Goal: Transaction & Acquisition: Purchase product/service

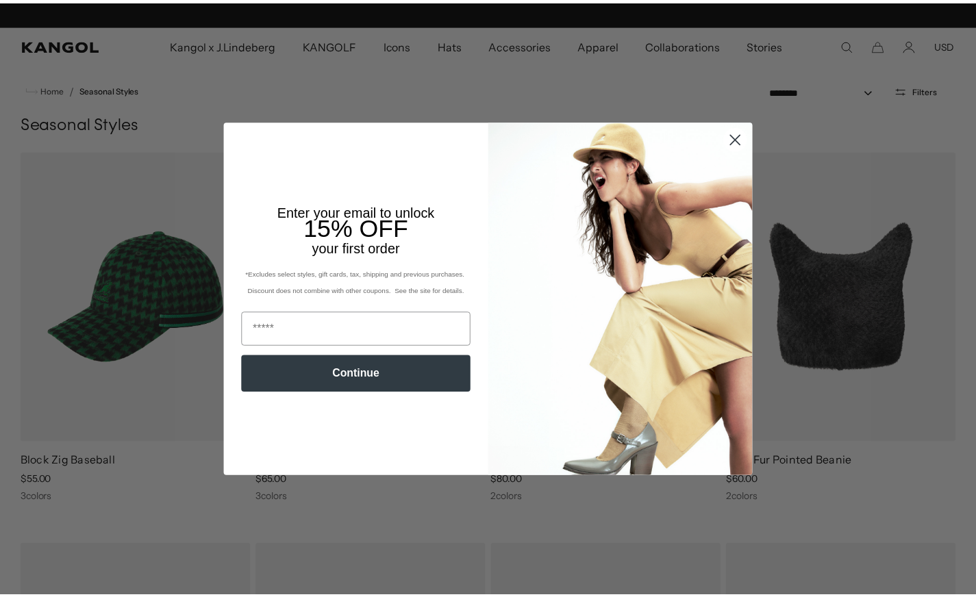
scroll to position [0, 282]
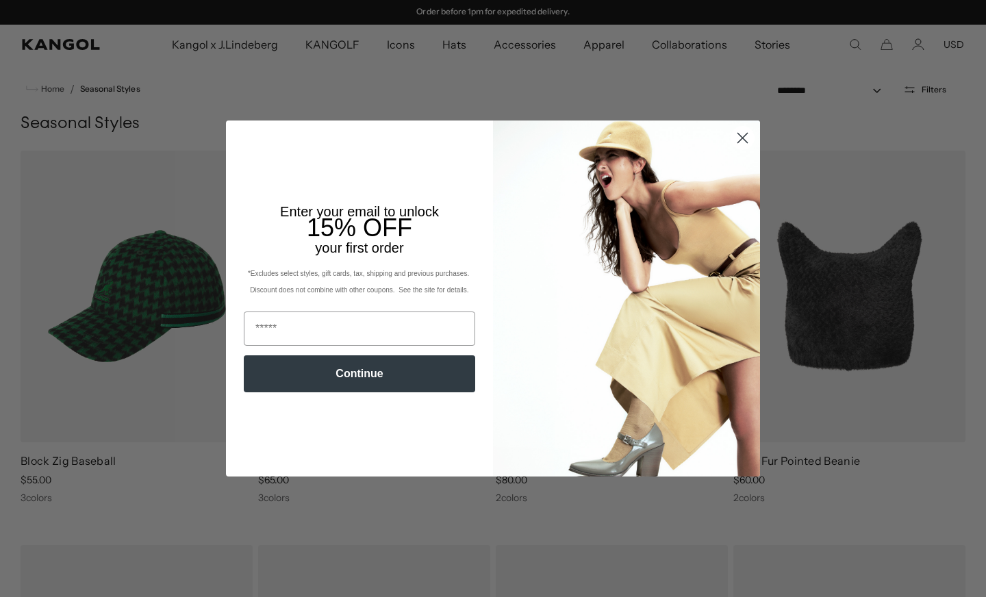
click at [735, 145] on circle "Close dialog" at bounding box center [742, 138] width 23 height 23
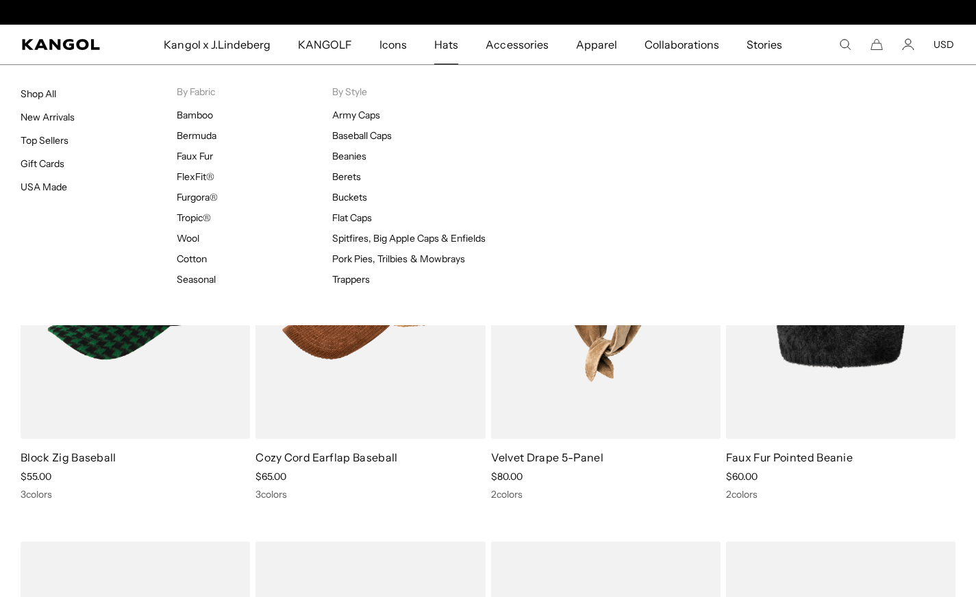
scroll to position [0, 0]
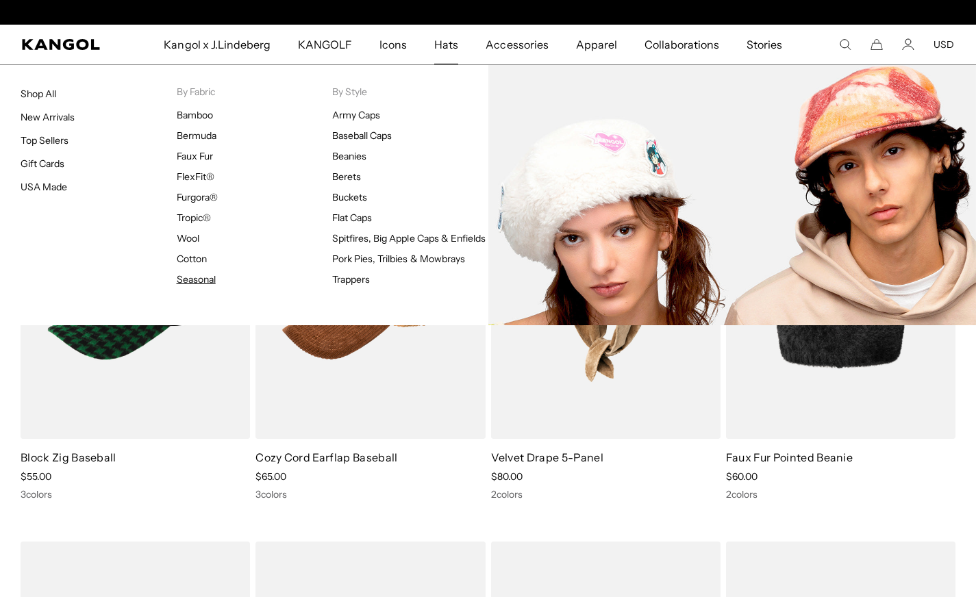
click at [210, 279] on link "Seasonal" at bounding box center [196, 279] width 39 height 12
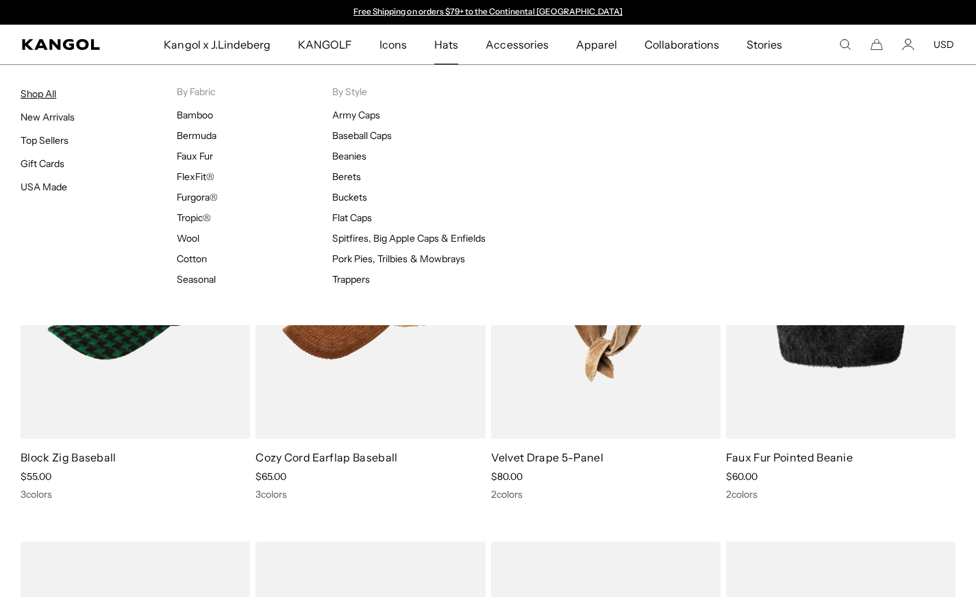
click at [42, 94] on link "Shop All" at bounding box center [39, 94] width 36 height 12
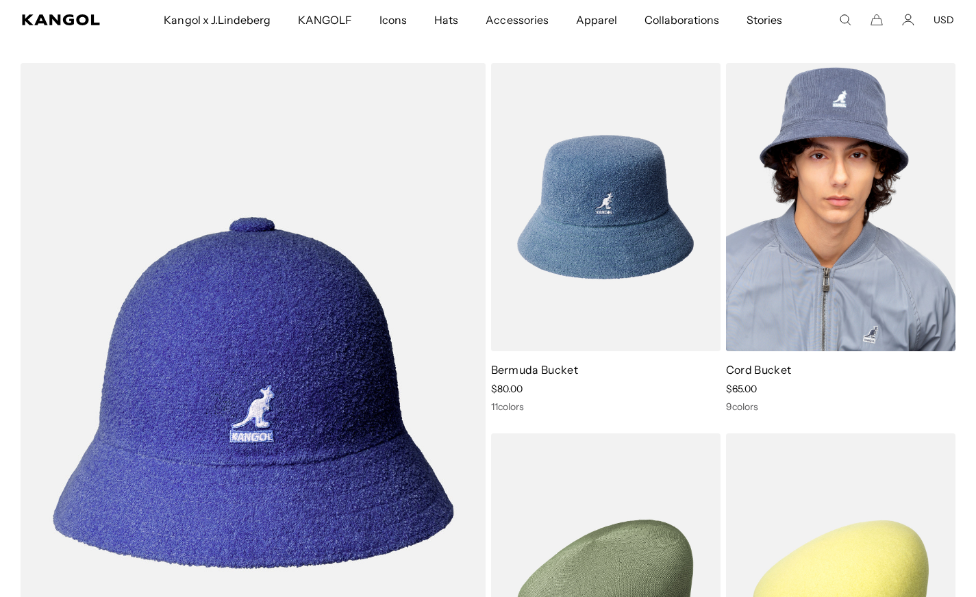
scroll to position [0, 282]
click at [802, 200] on img at bounding box center [840, 207] width 229 height 288
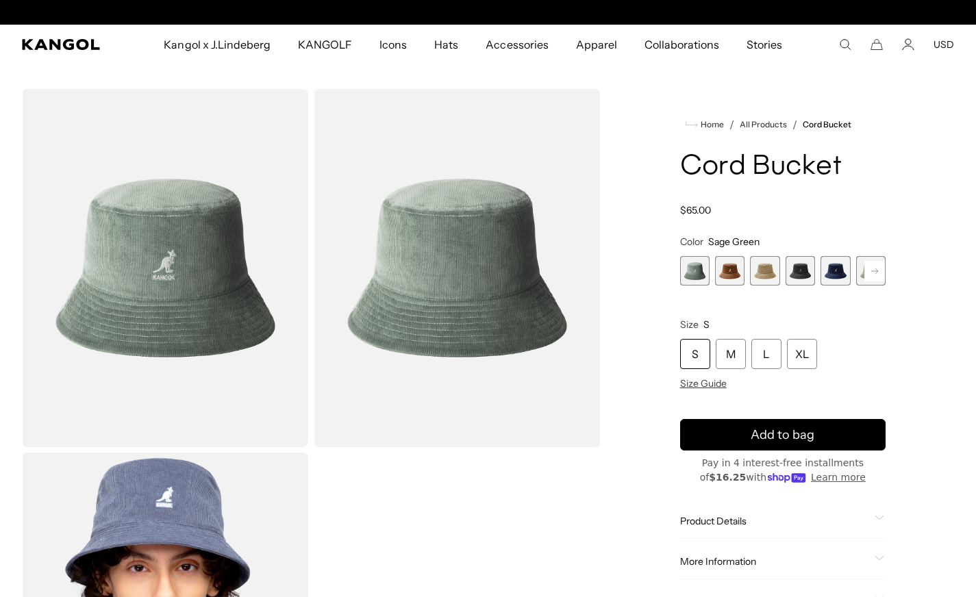
scroll to position [0, 282]
click at [882, 271] on rect at bounding box center [874, 271] width 21 height 21
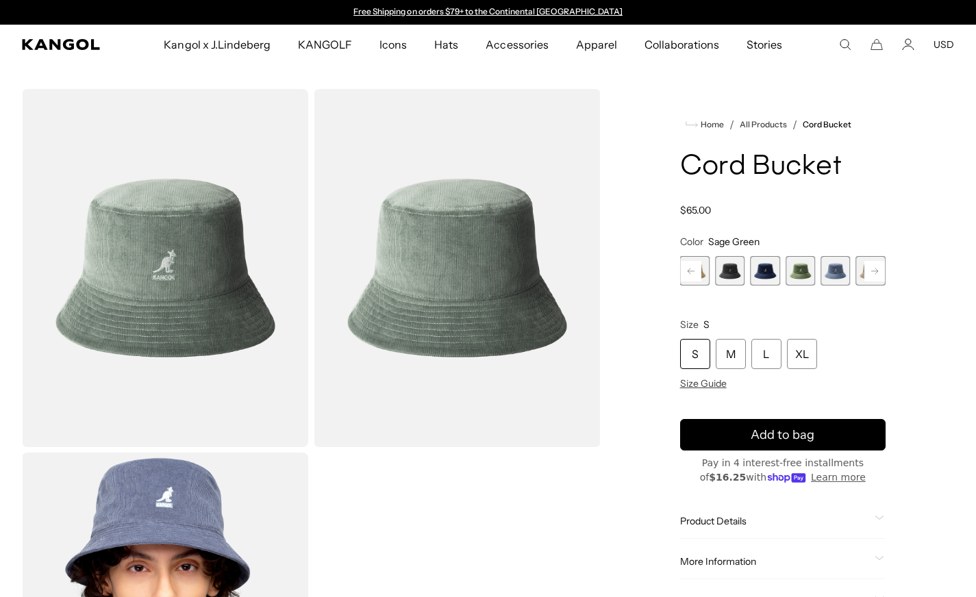
click at [831, 274] on span "7 of 9" at bounding box center [834, 270] width 29 height 29
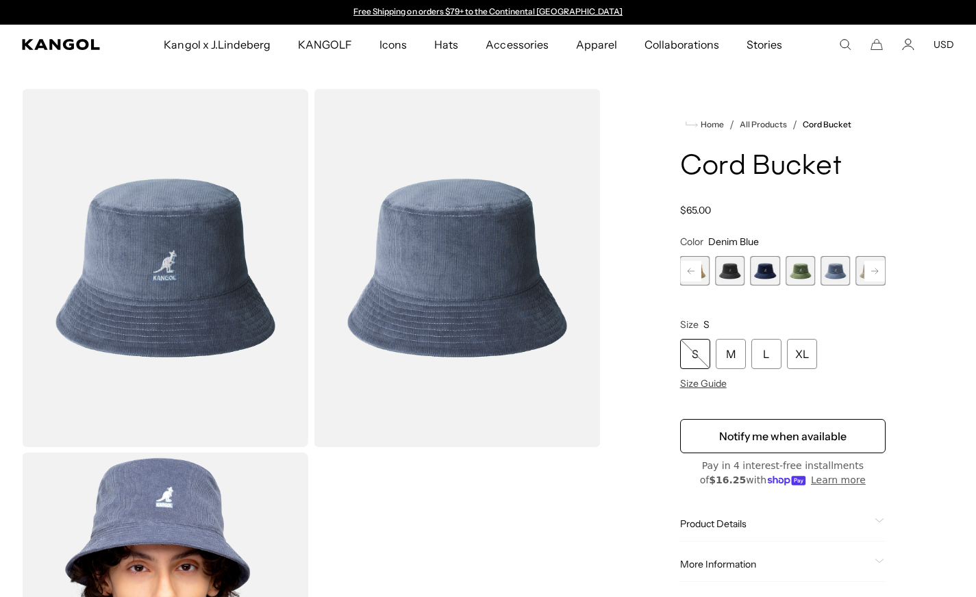
click at [800, 279] on span "6 of 9" at bounding box center [799, 270] width 29 height 29
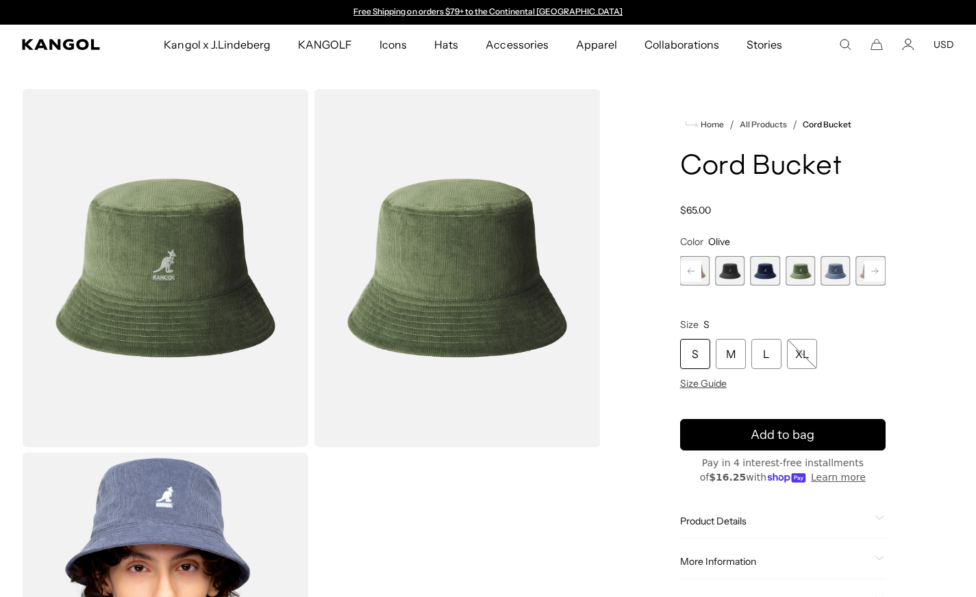
click at [759, 279] on span "5 of 9" at bounding box center [764, 270] width 29 height 29
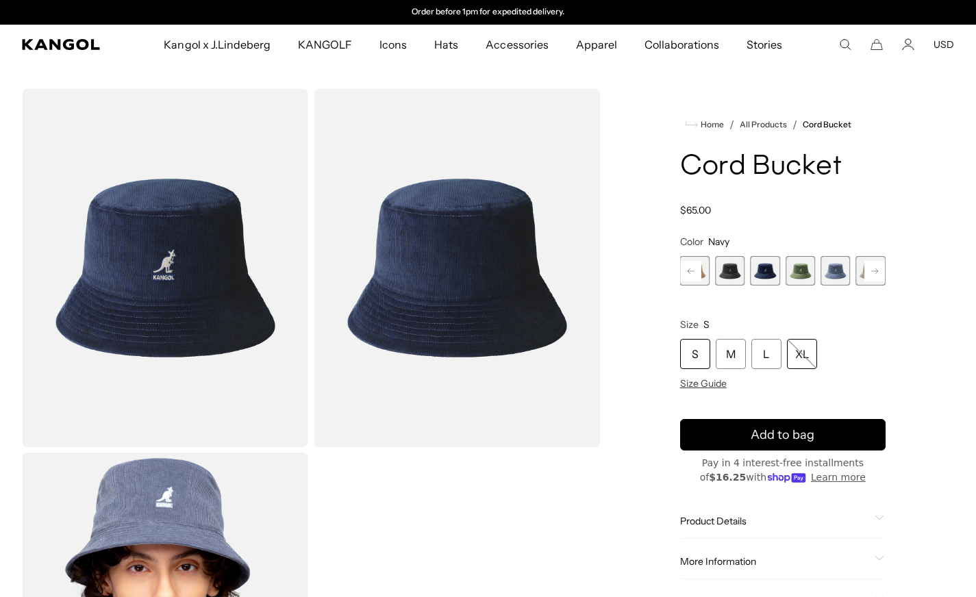
click at [790, 357] on div "XL" at bounding box center [802, 354] width 30 height 30
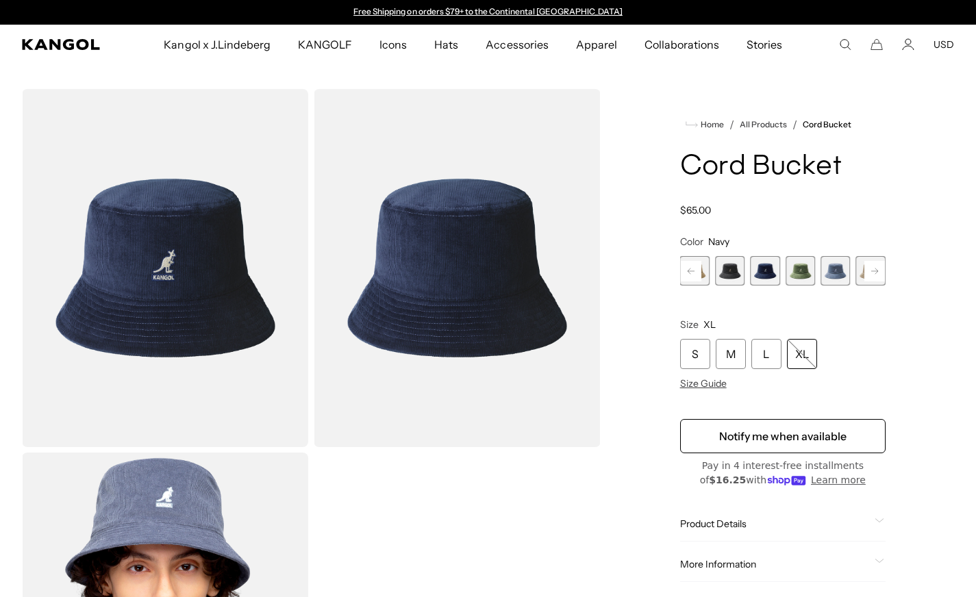
click at [880, 274] on rect at bounding box center [874, 271] width 21 height 21
drag, startPoint x: 880, startPoint y: 274, endPoint x: 885, endPoint y: 215, distance: 59.1
click at [885, 215] on div "Home / All Products / Cord Bucket Cord Bucket Regular price $65.00 Regular pric…" at bounding box center [782, 450] width 342 height 722
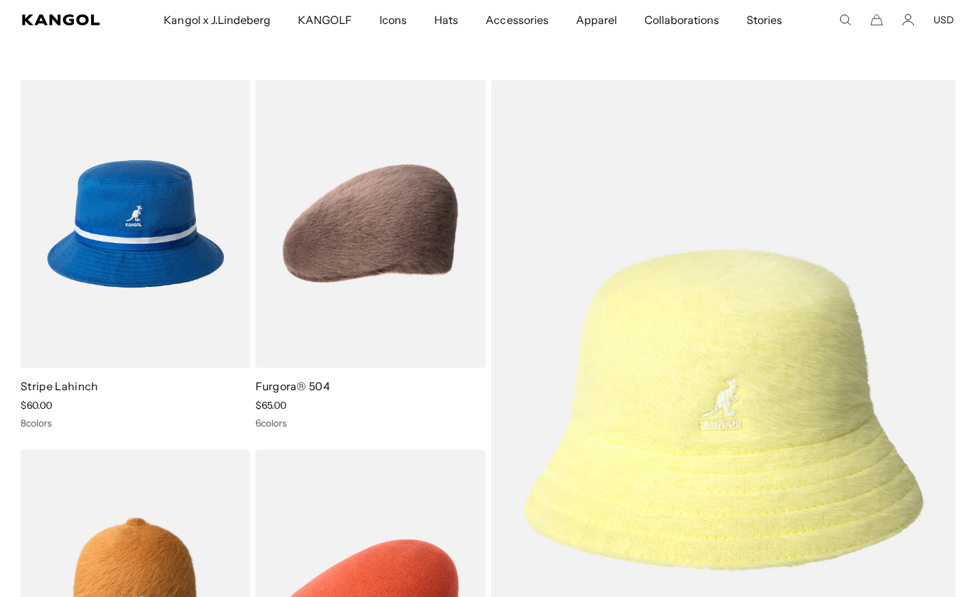
scroll to position [0, 282]
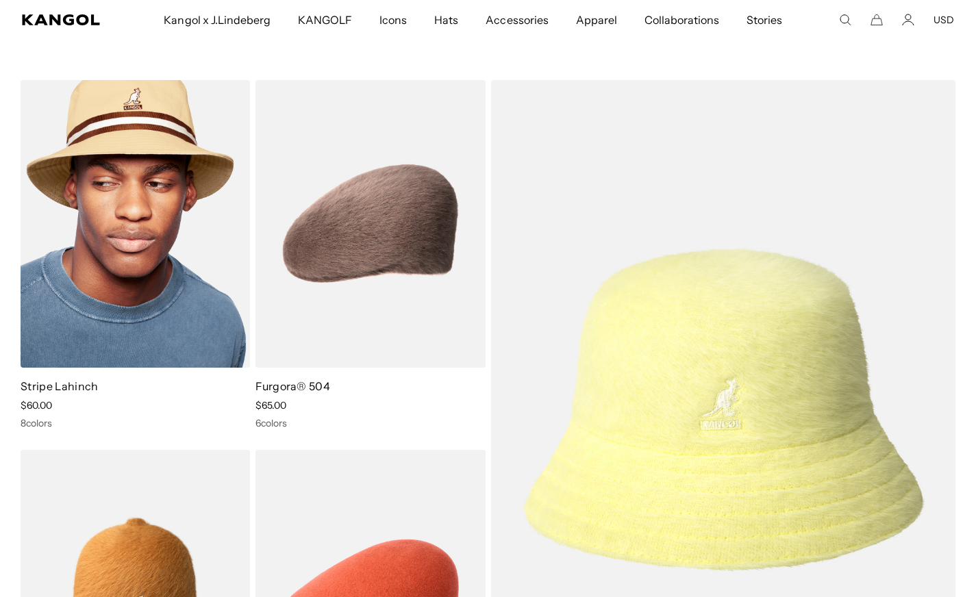
click at [140, 238] on img at bounding box center [135, 224] width 229 height 288
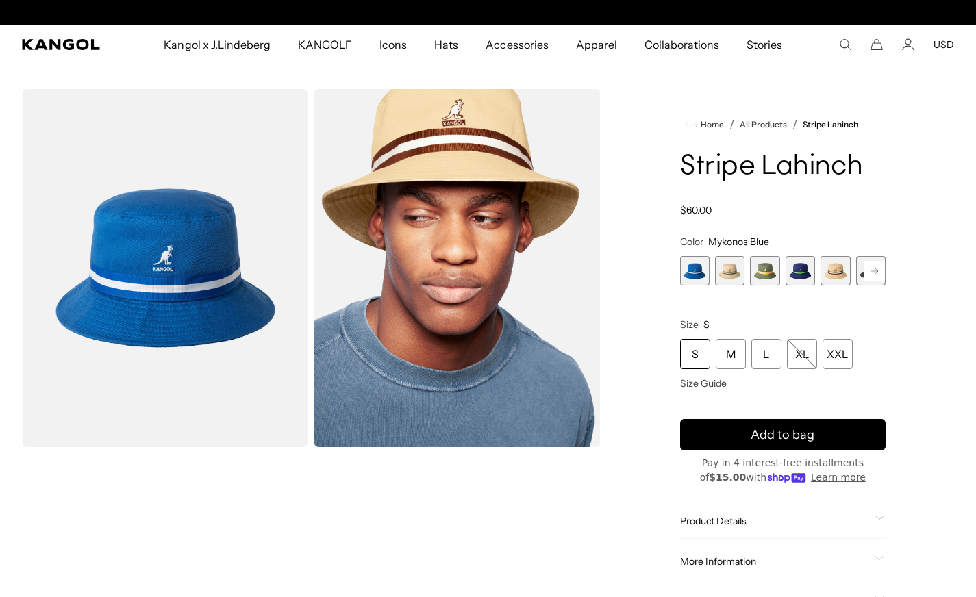
scroll to position [0, 282]
click at [695, 276] on span "1 of 9" at bounding box center [694, 270] width 29 height 29
click at [732, 282] on span "2 of 9" at bounding box center [729, 270] width 29 height 29
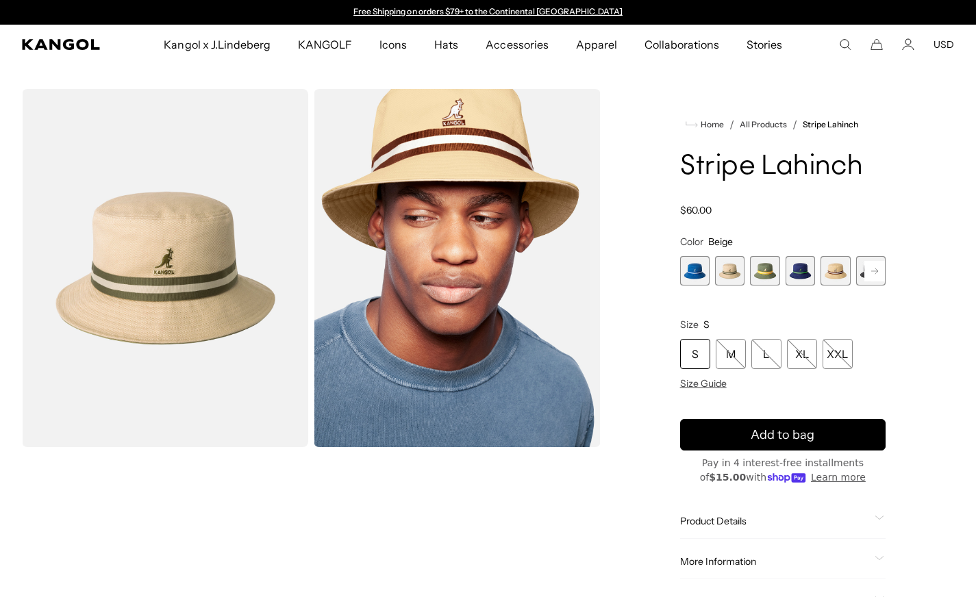
click at [772, 275] on span "3 of 9" at bounding box center [764, 270] width 29 height 29
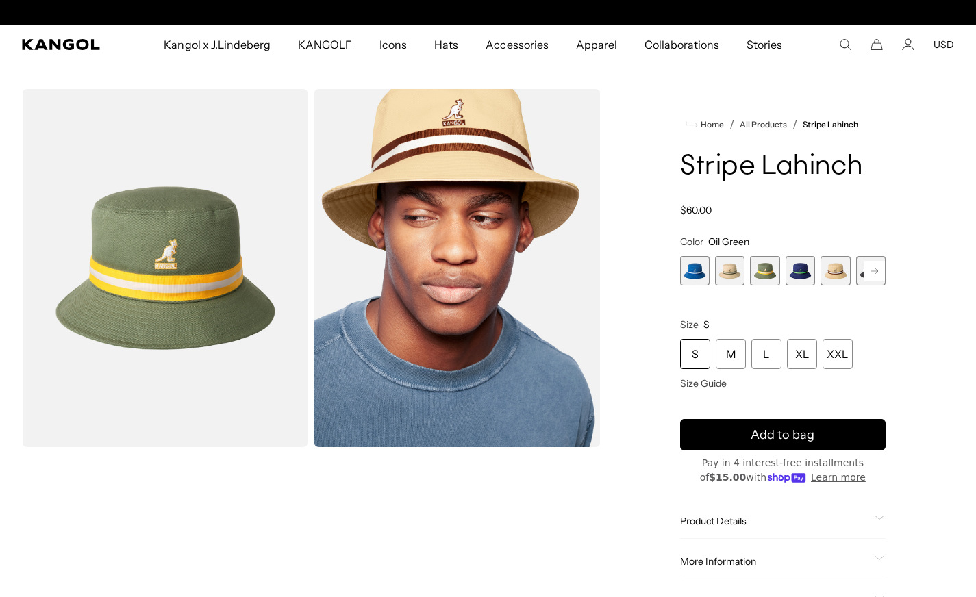
scroll to position [0, 282]
click at [800, 279] on span "4 of 9" at bounding box center [799, 270] width 29 height 29
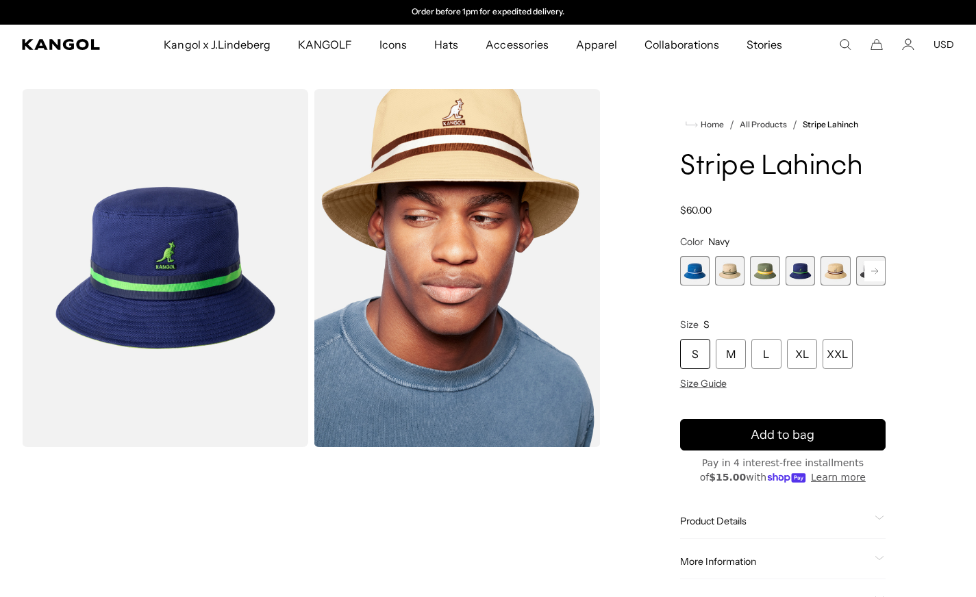
click at [880, 275] on rect at bounding box center [874, 271] width 21 height 21
click at [880, 275] on span "9 of 9" at bounding box center [870, 270] width 29 height 29
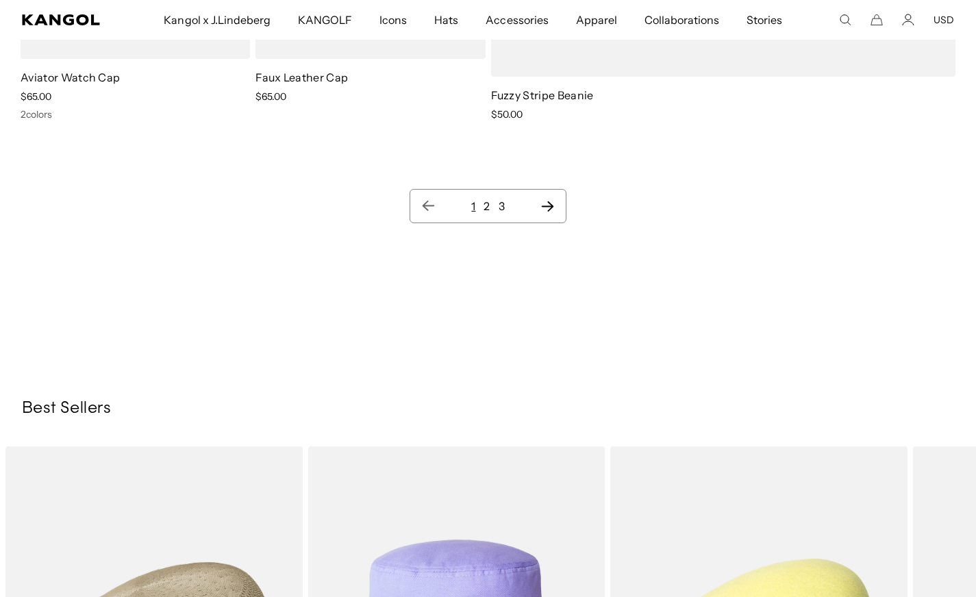
scroll to position [0, 282]
click at [485, 207] on link "2" at bounding box center [486, 206] width 6 height 14
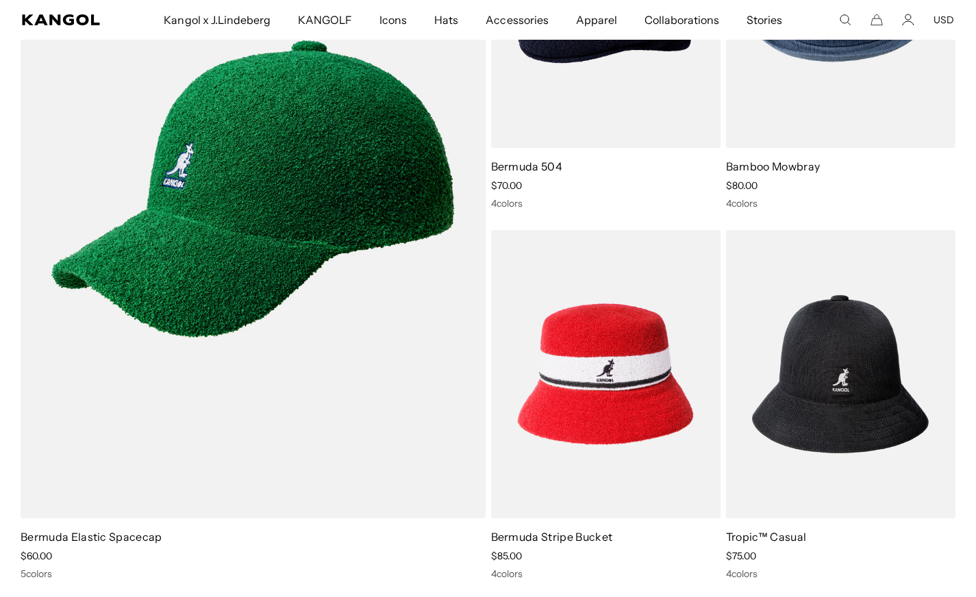
click at [0, 0] on link at bounding box center [0, 0] width 0 height 0
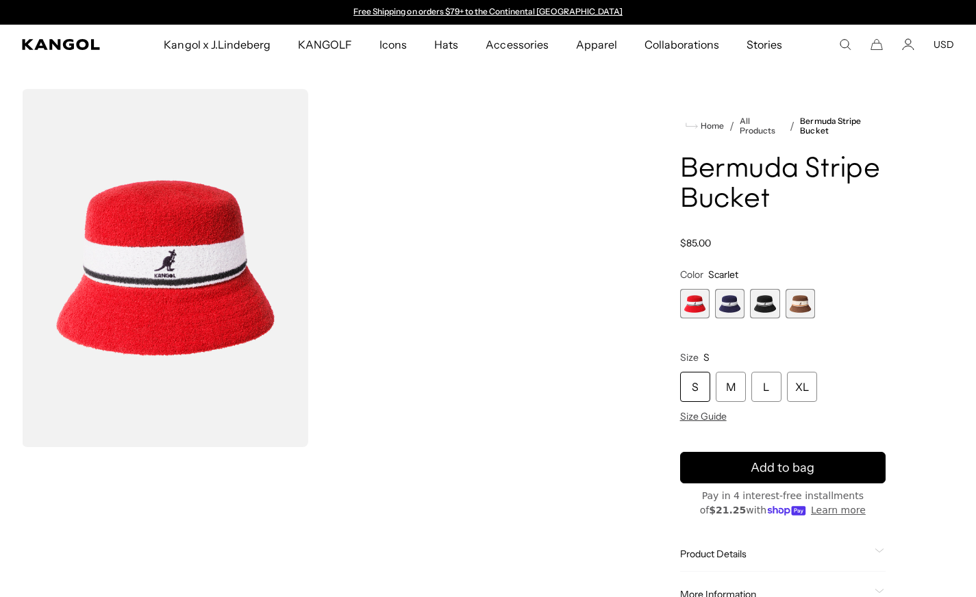
click at [723, 303] on span "2 of 4" at bounding box center [729, 303] width 29 height 29
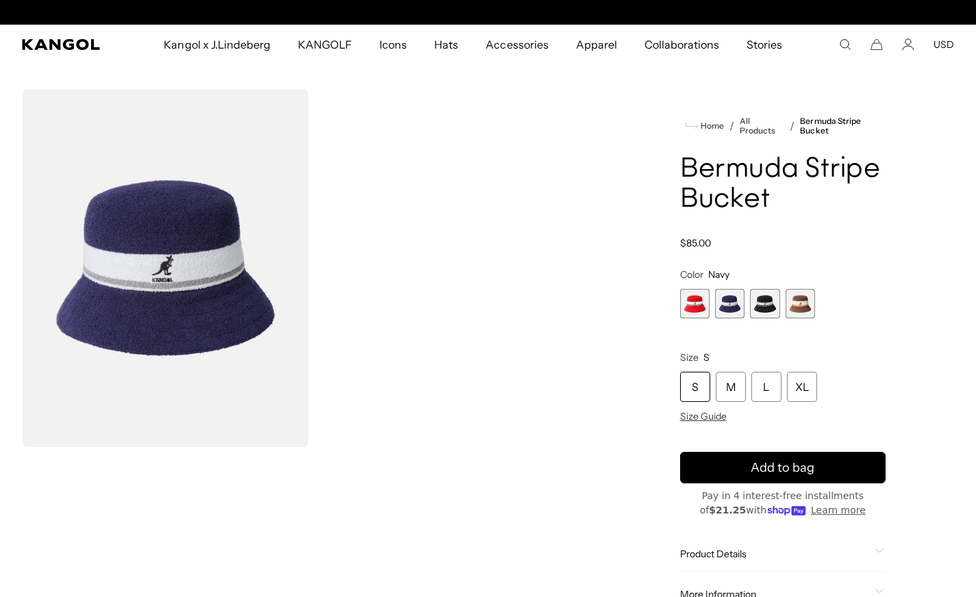
scroll to position [0, 282]
click at [756, 308] on span "3 of 4" at bounding box center [764, 303] width 29 height 29
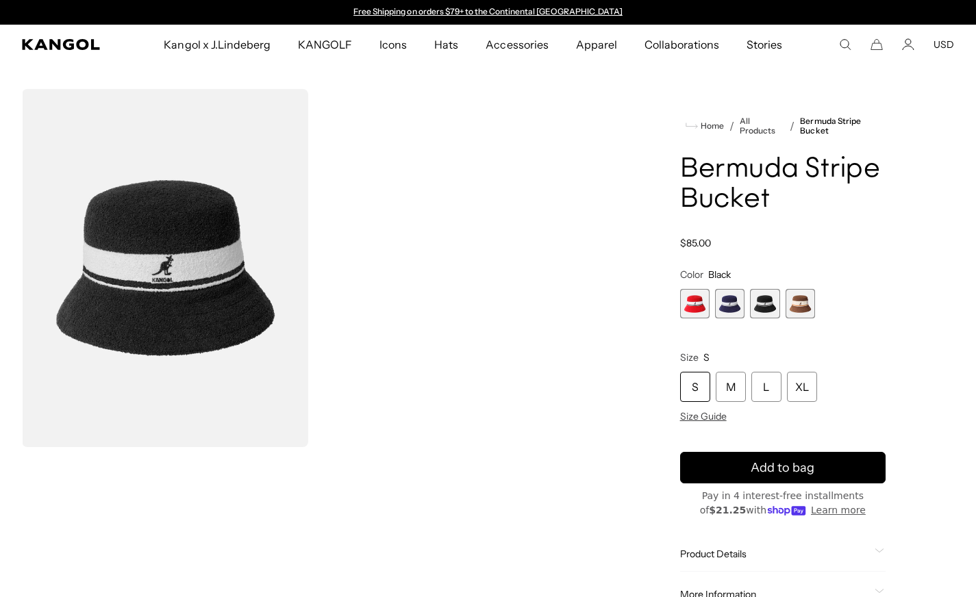
click at [695, 304] on span "1 of 4" at bounding box center [694, 303] width 29 height 29
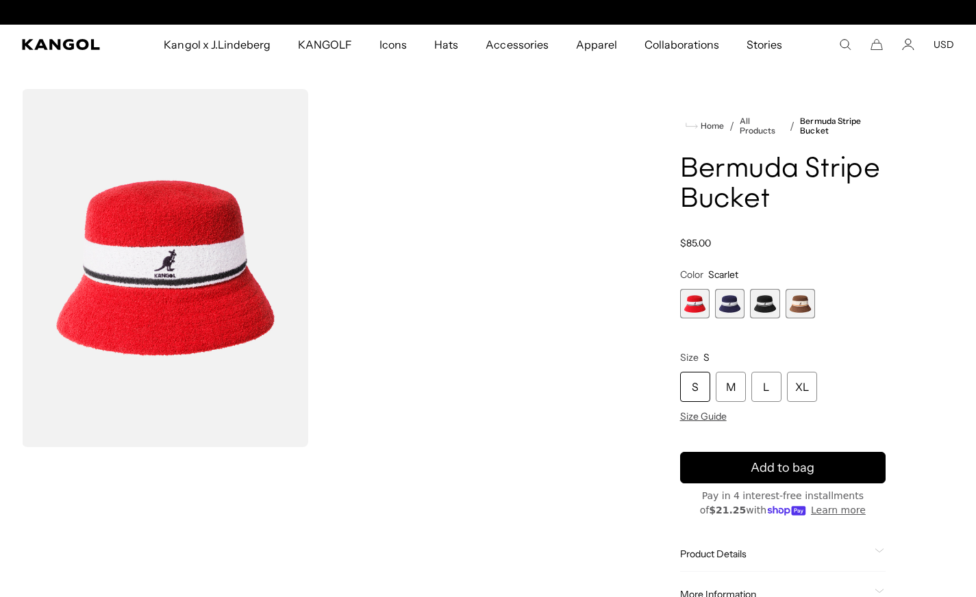
scroll to position [0, 282]
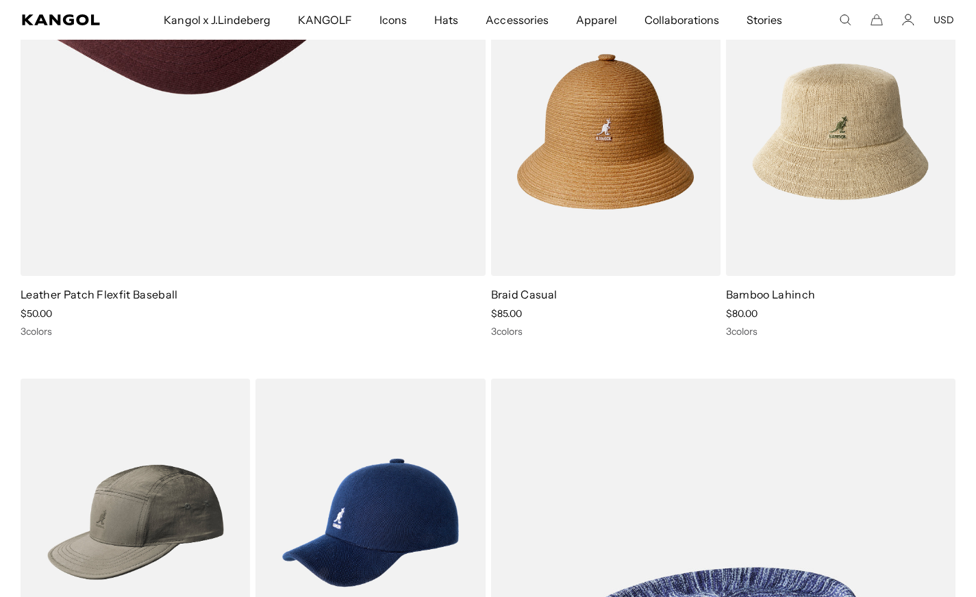
scroll to position [7356, 0]
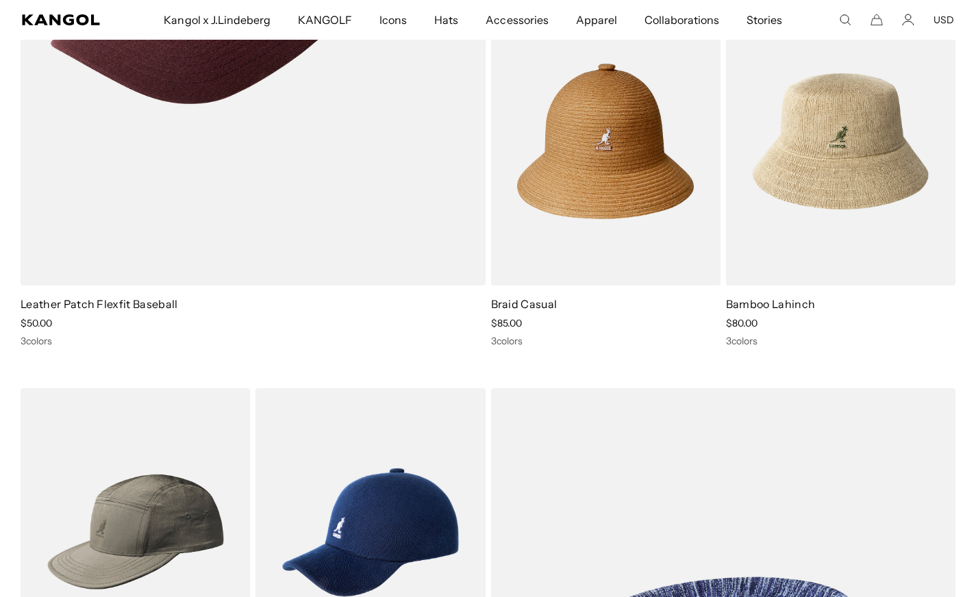
click at [0, 0] on img at bounding box center [0, 0] width 0 height 0
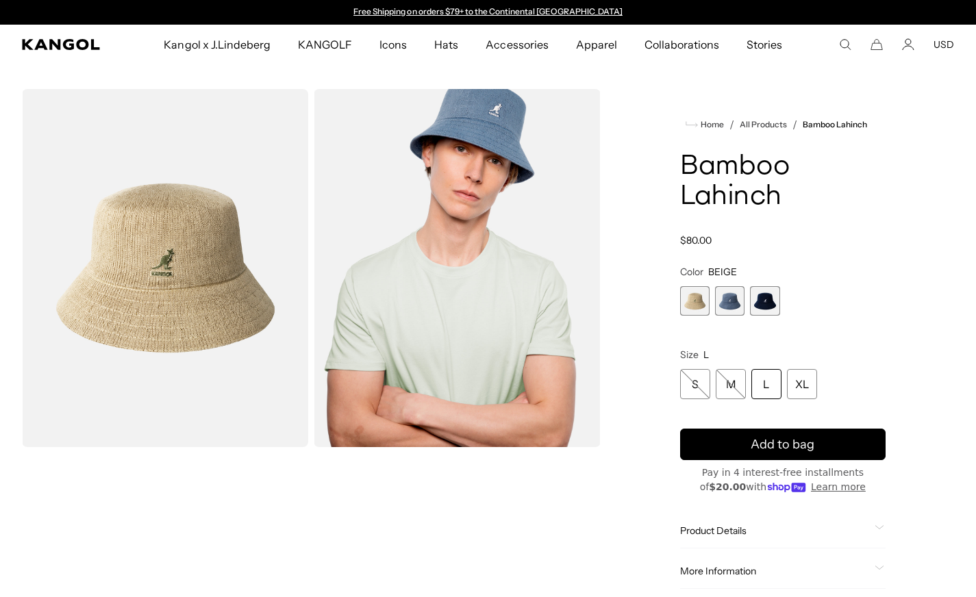
click at [724, 299] on span "2 of 3" at bounding box center [729, 300] width 29 height 29
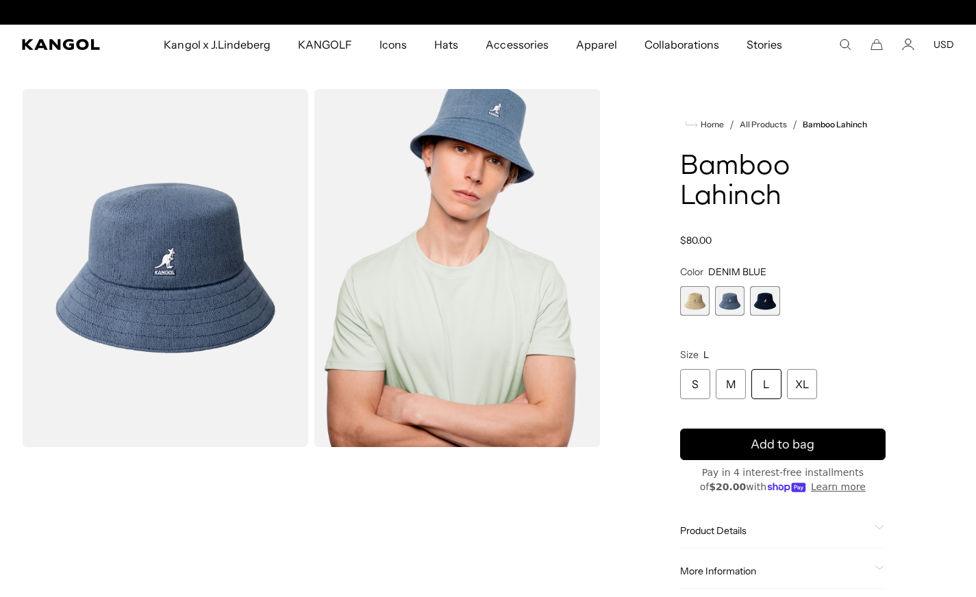
scroll to position [0, 282]
click at [765, 309] on span "3 of 3" at bounding box center [764, 300] width 29 height 29
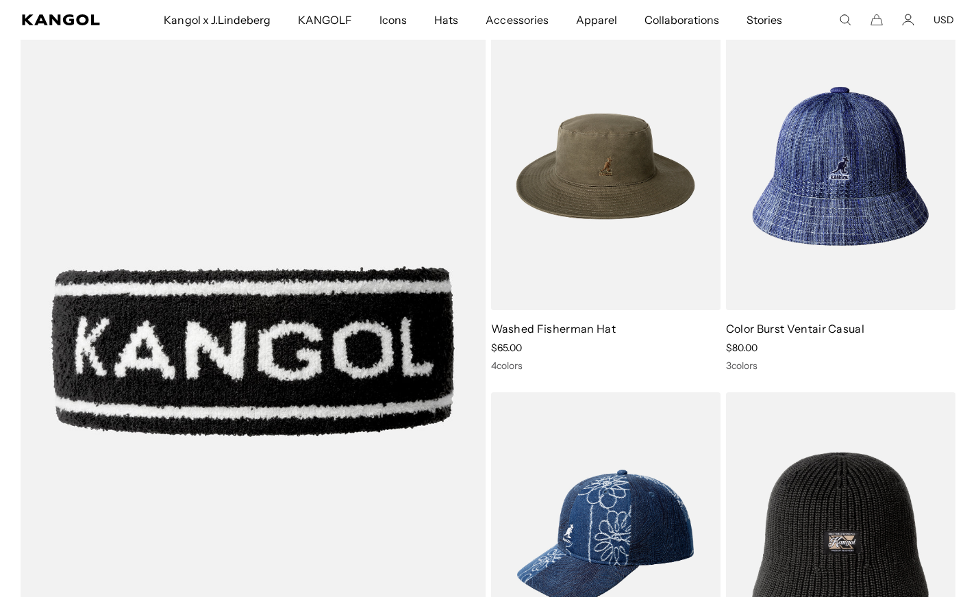
scroll to position [0, 282]
click at [0, 0] on img at bounding box center [0, 0] width 0 height 0
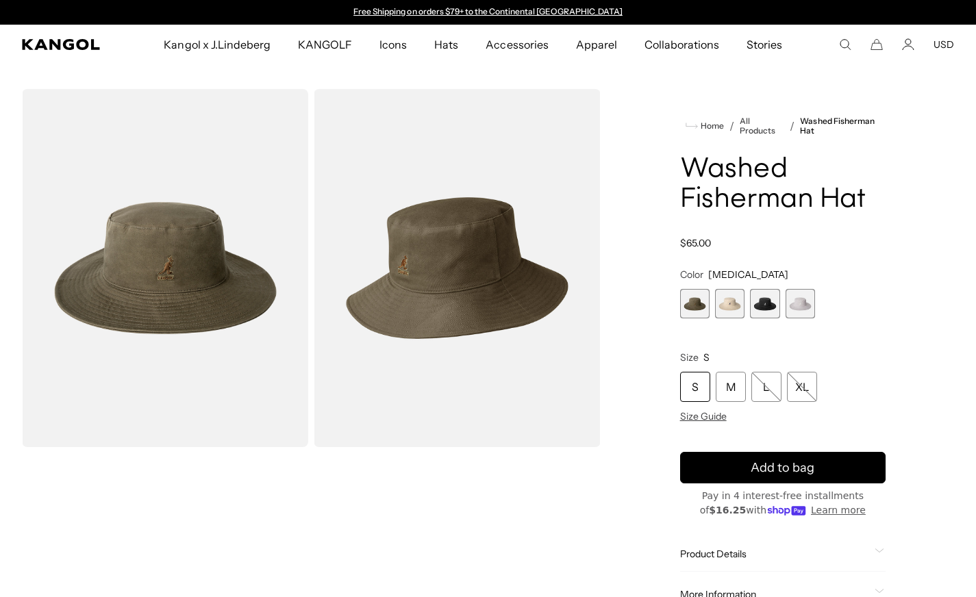
click at [803, 301] on span "4 of 4" at bounding box center [799, 303] width 29 height 29
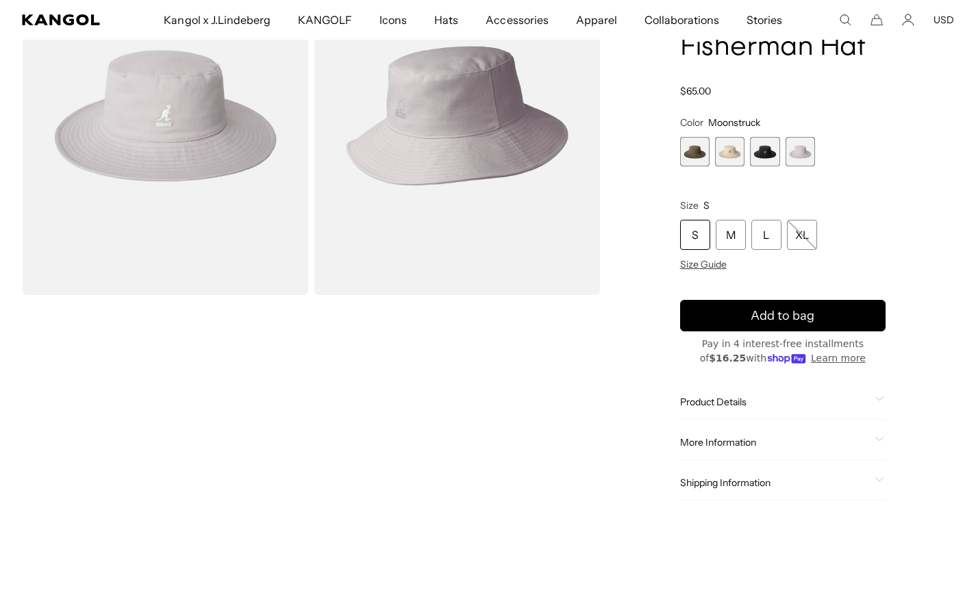
scroll to position [151, 0]
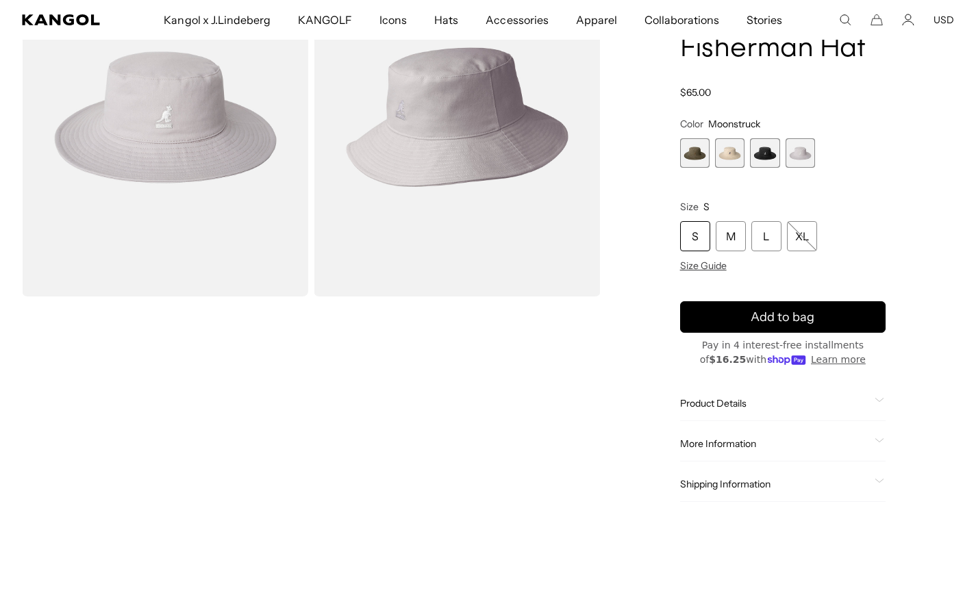
click at [741, 398] on span "Product Details" at bounding box center [774, 403] width 189 height 12
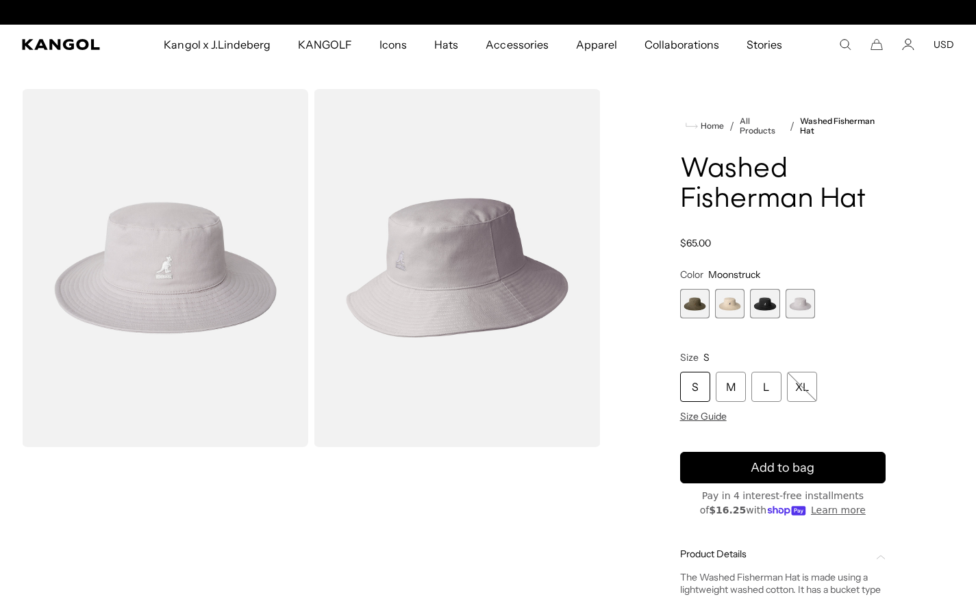
scroll to position [0, 282]
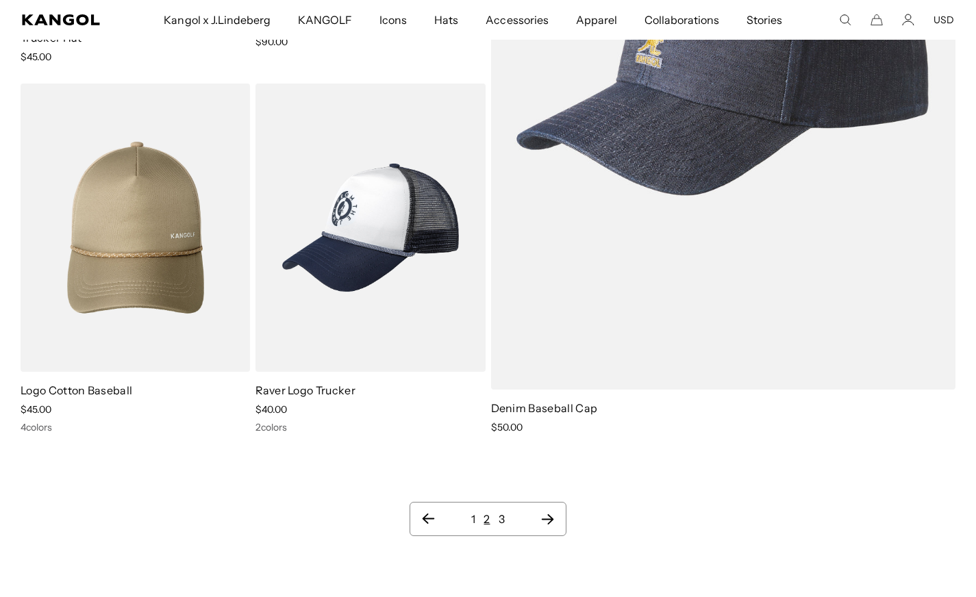
click at [502, 518] on link "3" at bounding box center [501, 519] width 6 height 14
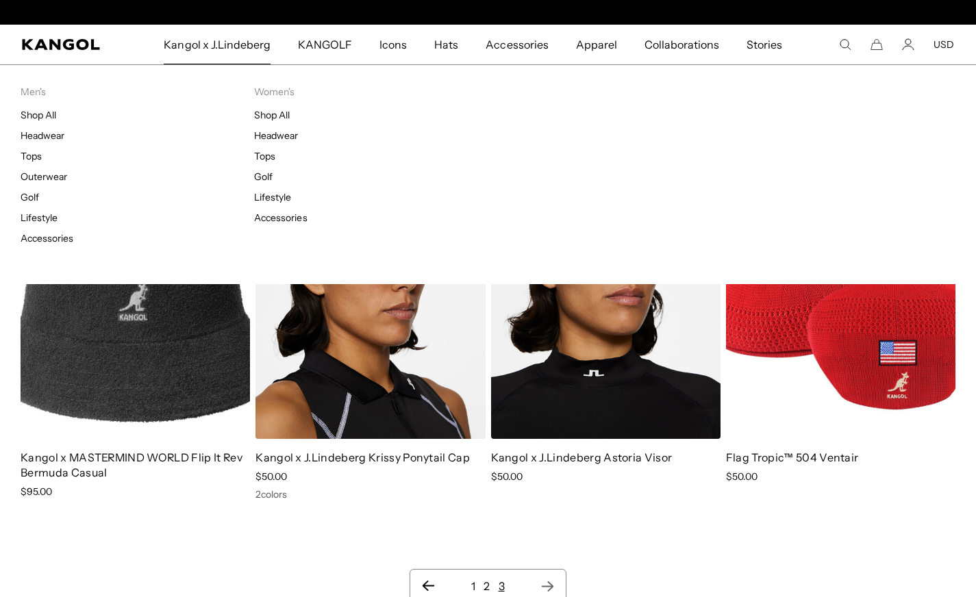
click at [275, 118] on link "Shop All" at bounding box center [272, 115] width 36 height 12
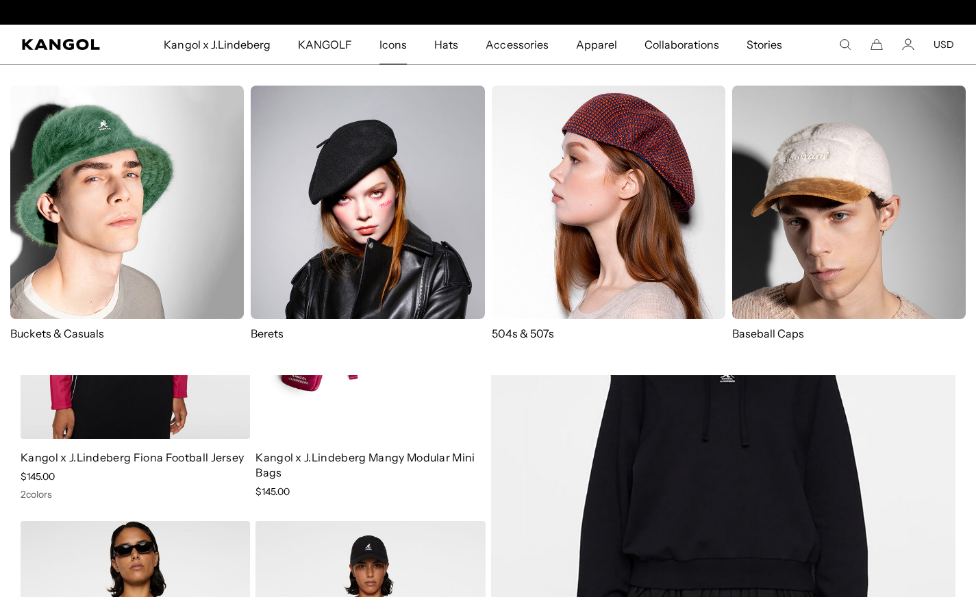
scroll to position [0, 282]
click at [401, 42] on span "Icons" at bounding box center [392, 45] width 27 height 40
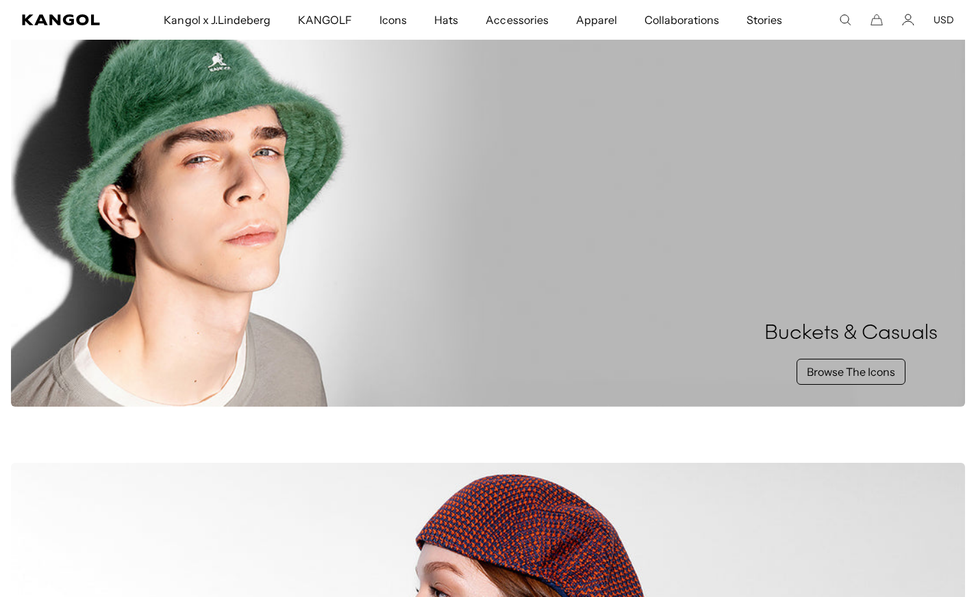
scroll to position [379, 0]
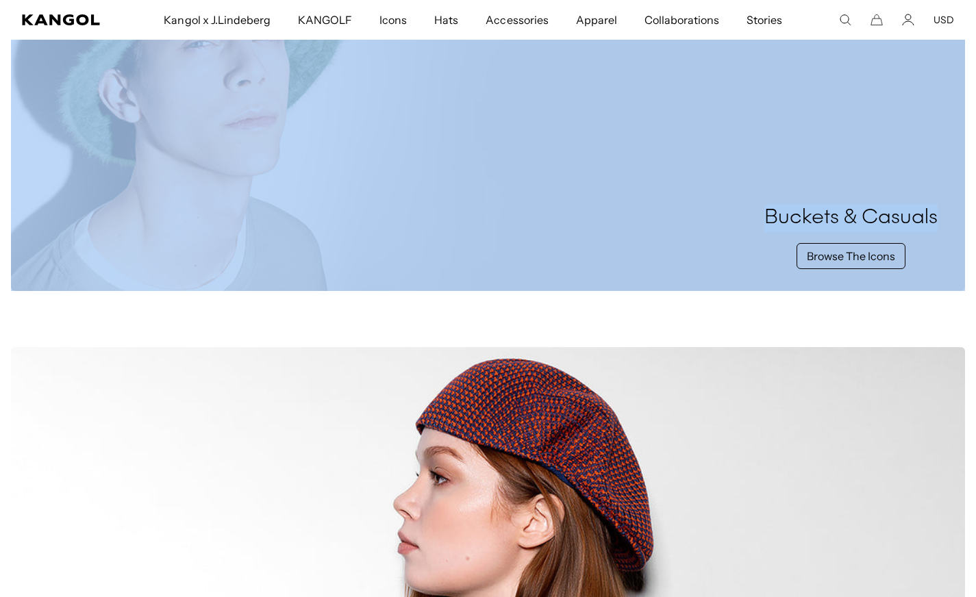
drag, startPoint x: 970, startPoint y: 101, endPoint x: 954, endPoint y: 154, distance: 55.7
click at [954, 154] on div "Buckets & Casuals Browse The Icons" at bounding box center [488, 85] width 976 height 433
click at [863, 262] on link "Browse The Icons" at bounding box center [850, 256] width 109 height 26
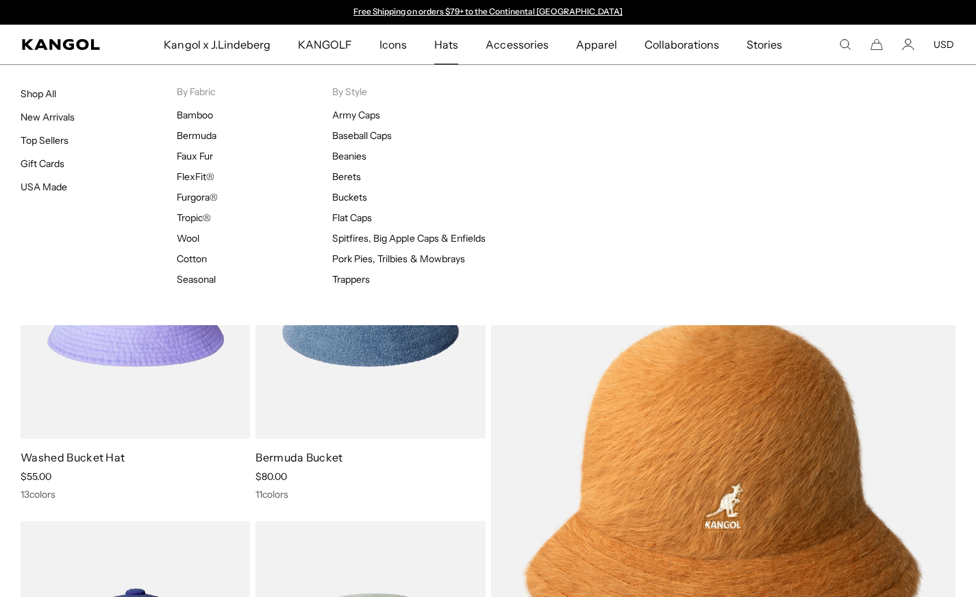
click at [41, 97] on link "Shop All" at bounding box center [39, 94] width 36 height 12
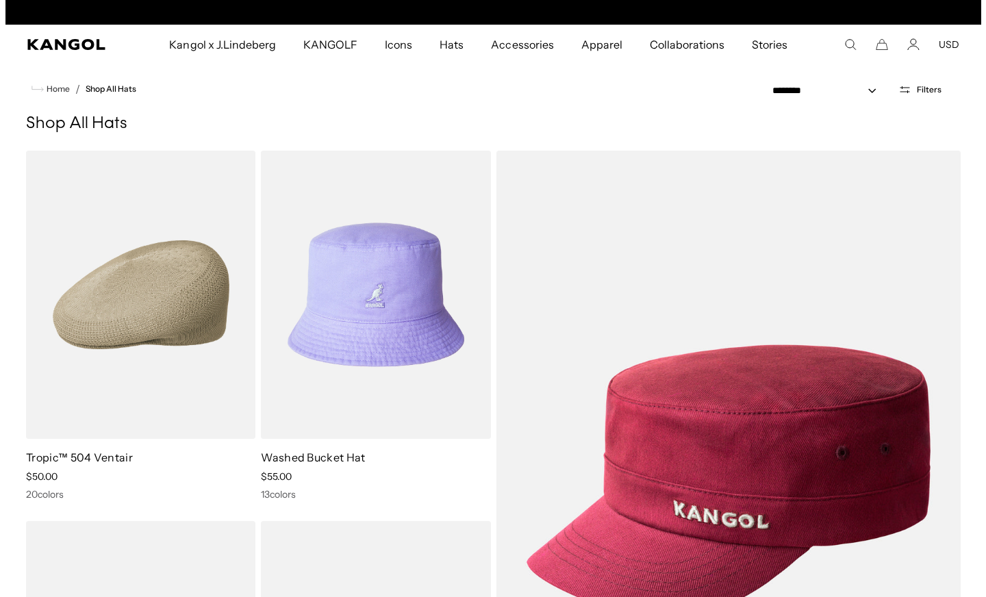
scroll to position [0, 282]
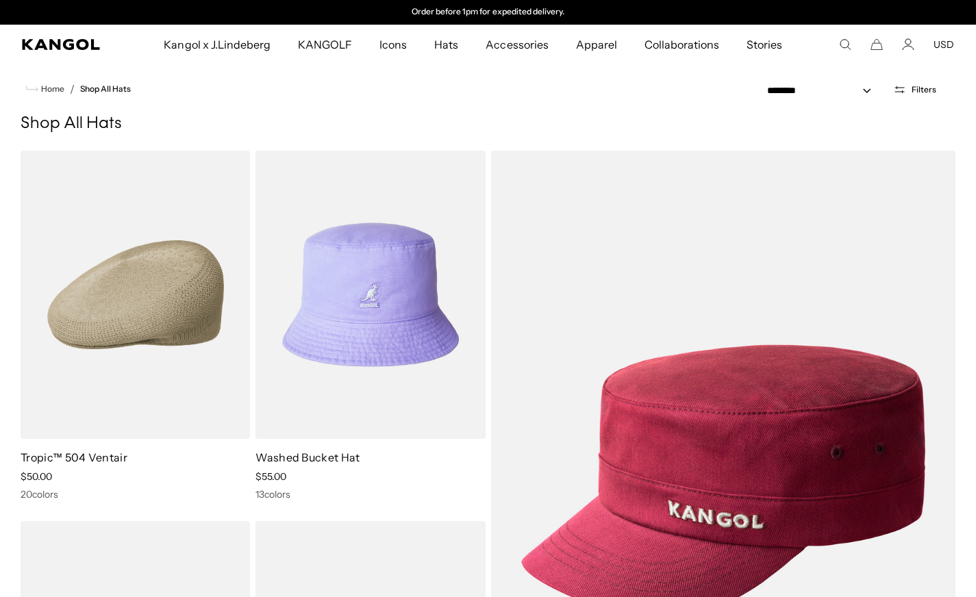
click at [916, 91] on span "Filters" at bounding box center [923, 90] width 25 height 10
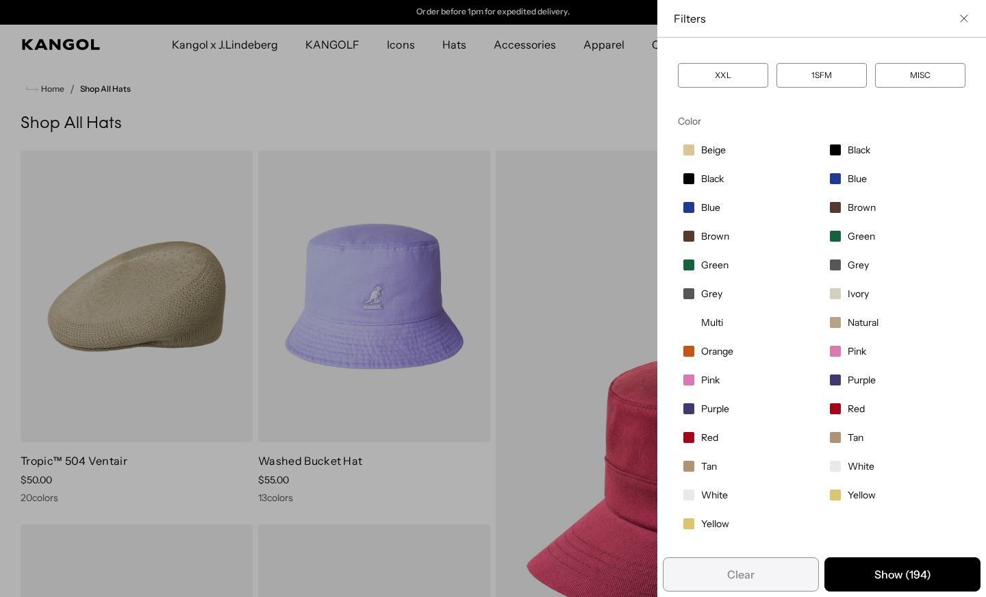
click at [712, 498] on span "White" at bounding box center [714, 495] width 27 height 12
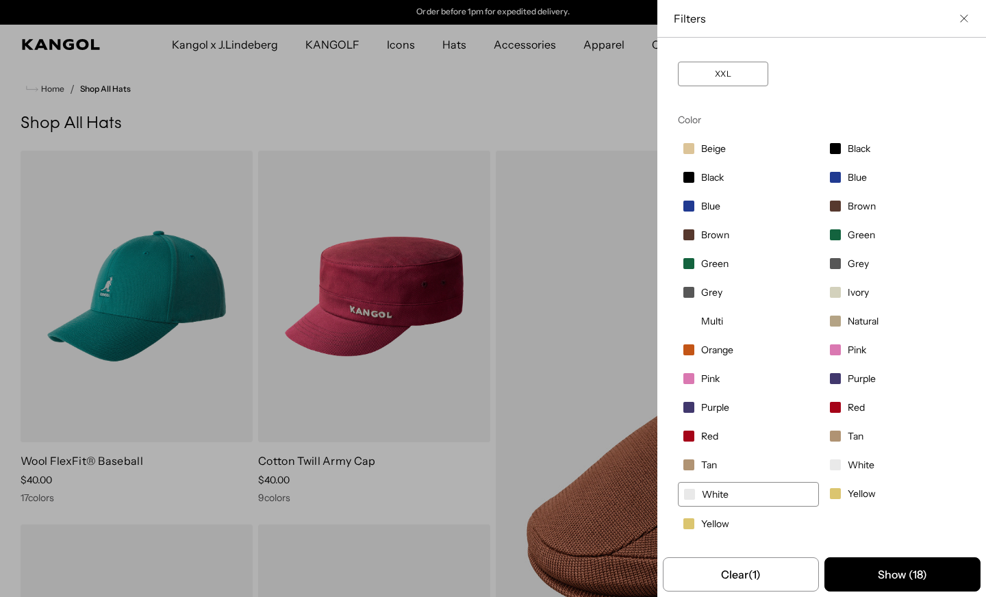
click at [848, 463] on span "White" at bounding box center [861, 465] width 27 height 12
click at [842, 572] on button "Show ( 24 )" at bounding box center [902, 574] width 156 height 34
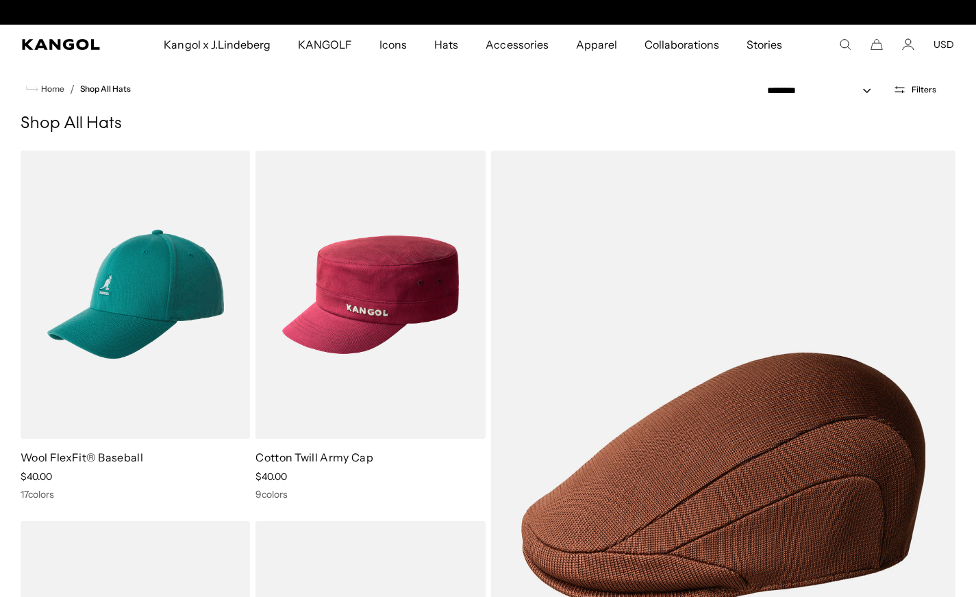
scroll to position [0, 282]
